Goal: Task Accomplishment & Management: Use online tool/utility

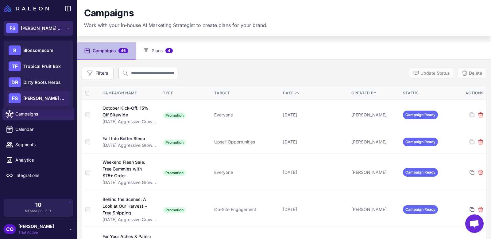
click at [38, 28] on span "[PERSON_NAME] Botanicals" at bounding box center [42, 28] width 43 height 7
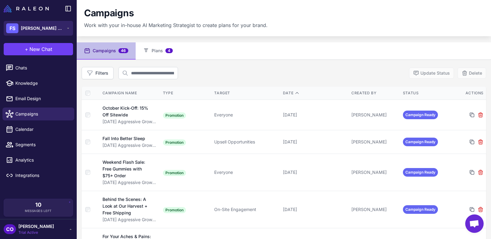
click at [38, 28] on span "[PERSON_NAME] Botanicals" at bounding box center [42, 28] width 43 height 7
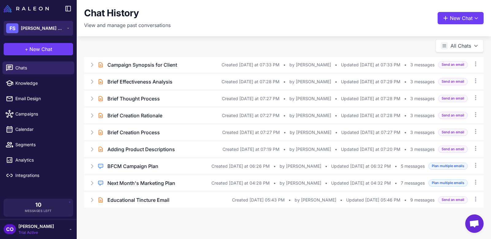
click at [41, 25] on span "[PERSON_NAME] Botanicals" at bounding box center [42, 28] width 43 height 7
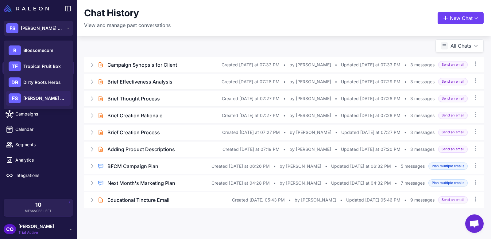
click at [184, 37] on div "Chat History View and manage past conversations New Chat All Chats Brief Chat C…" at bounding box center [284, 119] width 414 height 239
